Goal: Information Seeking & Learning: Learn about a topic

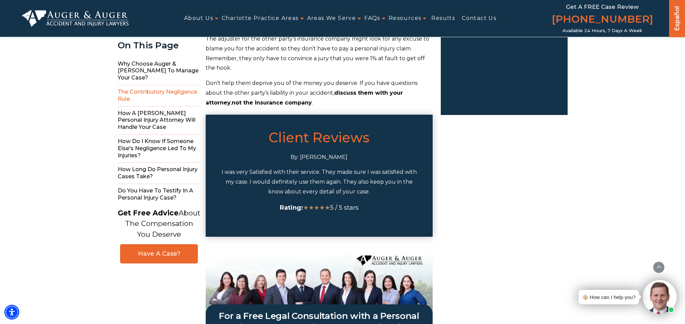
scroll to position [1353, 0]
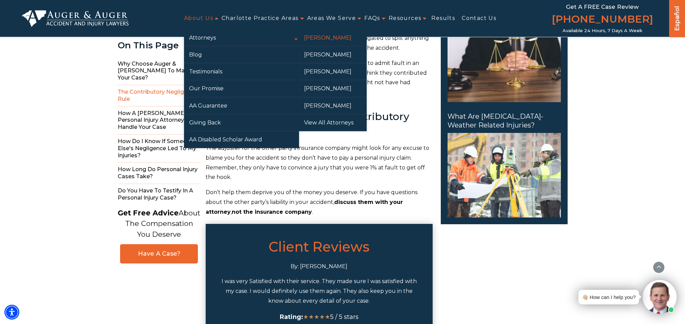
click at [327, 38] on link "[PERSON_NAME]" at bounding box center [333, 37] width 68 height 17
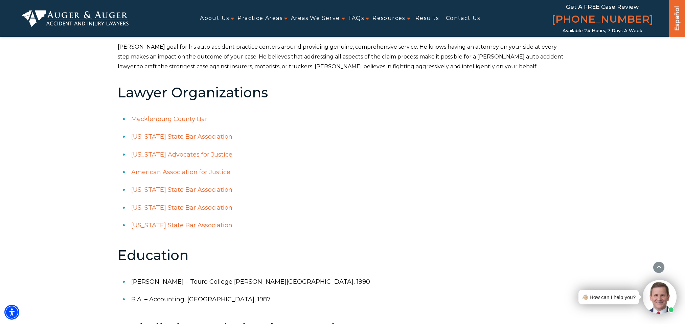
scroll to position [316, 0]
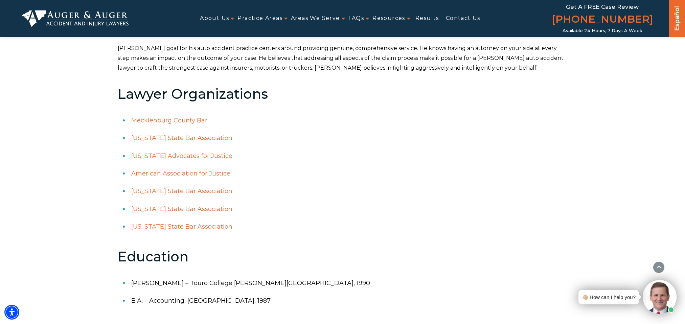
click at [176, 209] on link "North Carolina State Bar Association" at bounding box center [181, 208] width 101 height 7
